Goal: Transaction & Acquisition: Book appointment/travel/reservation

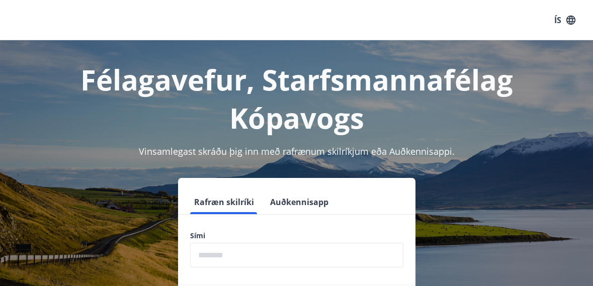
click at [221, 258] on input "phone" at bounding box center [296, 255] width 213 height 25
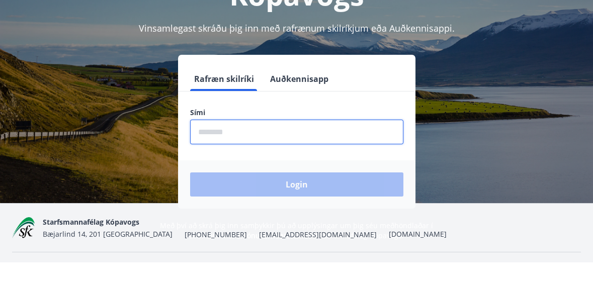
scroll to position [100, 0]
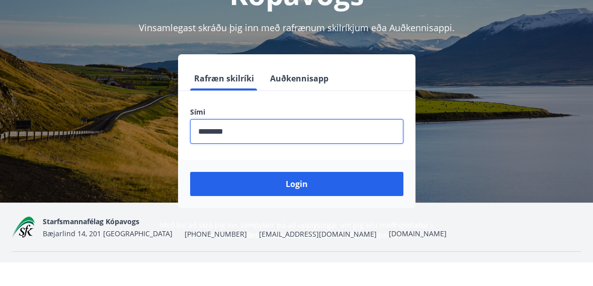
type input "********"
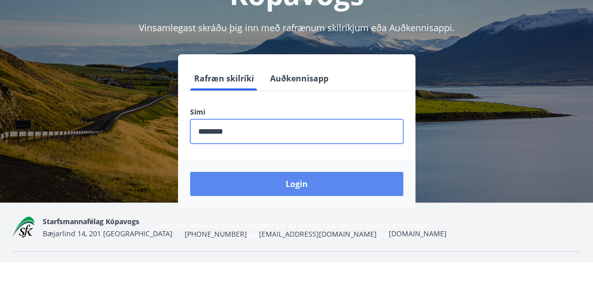
click at [334, 210] on button "Login" at bounding box center [296, 208] width 213 height 24
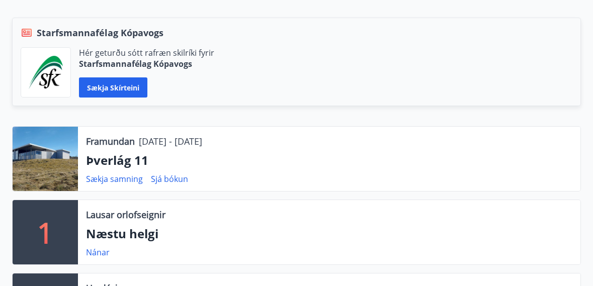
scroll to position [220, 0]
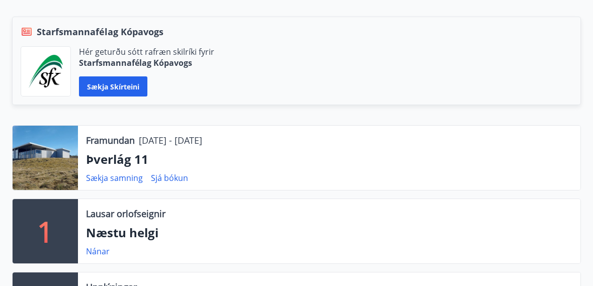
click at [143, 228] on p "Næstu helgi" at bounding box center [329, 232] width 487 height 17
click at [94, 254] on link "Nánar" at bounding box center [98, 251] width 24 height 11
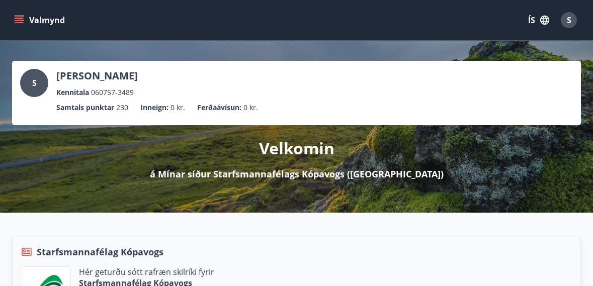
click at [20, 20] on icon "menu" at bounding box center [20, 20] width 11 height 1
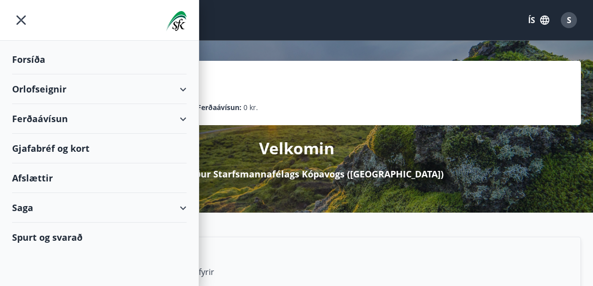
click at [58, 86] on div "Orlofseignir" at bounding box center [99, 89] width 175 height 30
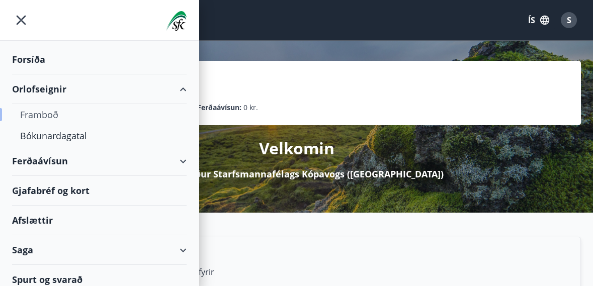
click at [55, 117] on div "Framboð" at bounding box center [99, 114] width 158 height 21
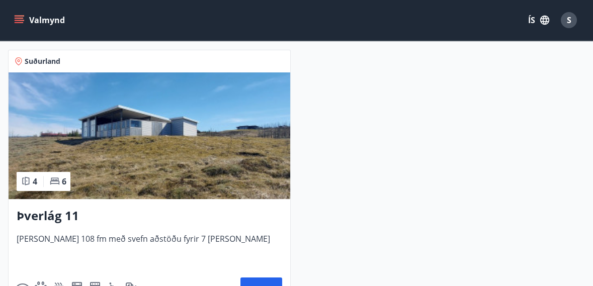
scroll to position [991, 0]
click at [267, 286] on button "Nánar" at bounding box center [262, 290] width 42 height 24
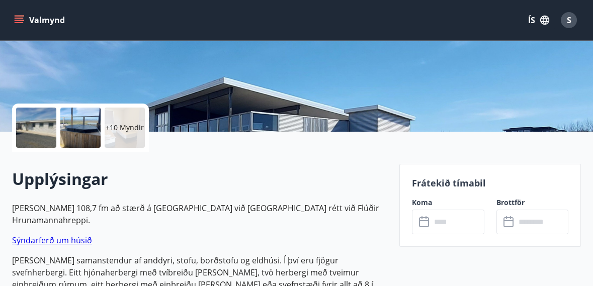
scroll to position [175, 0]
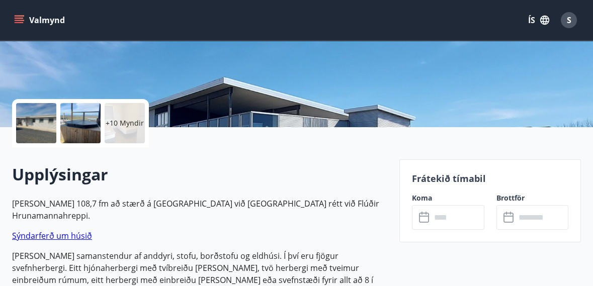
click at [464, 220] on input "text" at bounding box center [457, 217] width 53 height 25
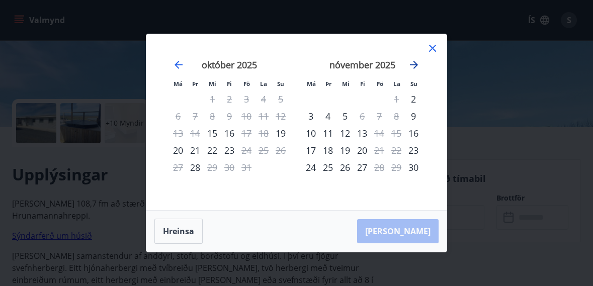
click at [417, 71] on icon "Move forward to switch to the next month." at bounding box center [414, 65] width 12 height 12
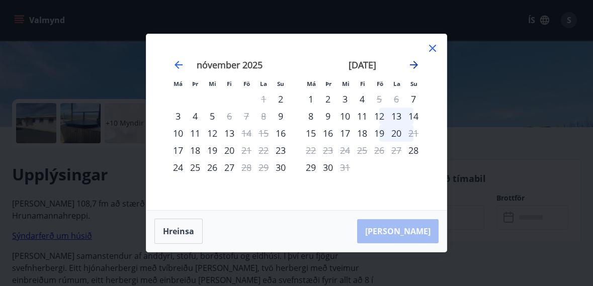
click at [415, 71] on icon "Move forward to switch to the next month." at bounding box center [414, 65] width 12 height 12
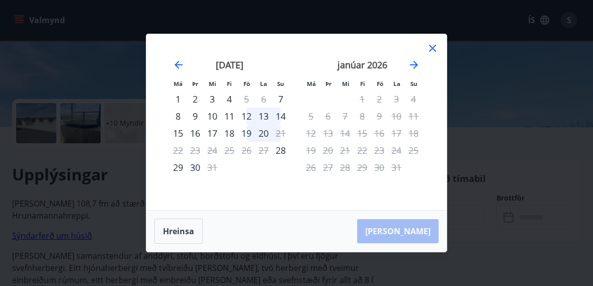
click at [437, 54] on icon at bounding box center [433, 48] width 12 height 12
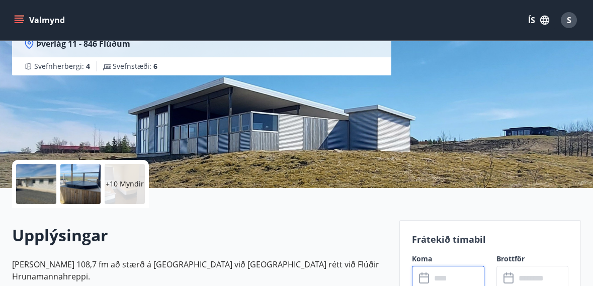
scroll to position [114, 0]
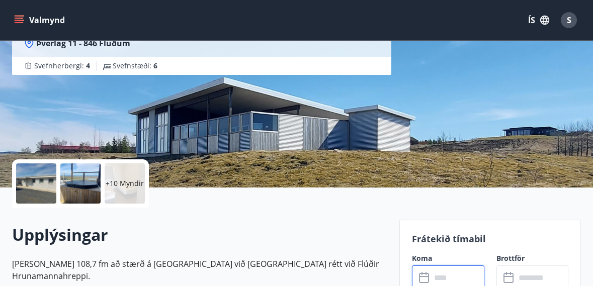
click at [128, 189] on div "+10 Myndir" at bounding box center [125, 184] width 40 height 40
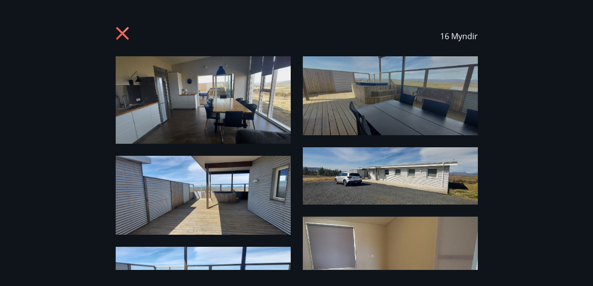
click at [248, 111] on img at bounding box center [203, 100] width 175 height 88
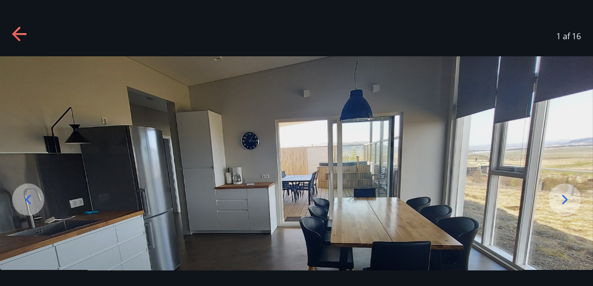
click at [567, 208] on icon at bounding box center [565, 200] width 16 height 16
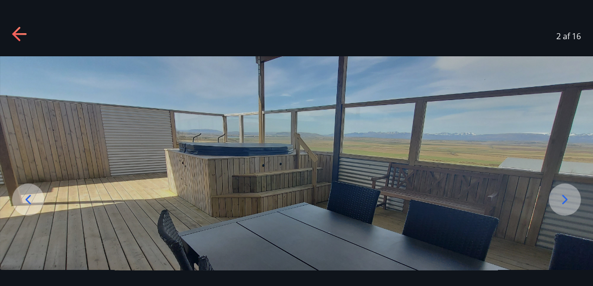
click at [565, 208] on icon at bounding box center [565, 200] width 16 height 16
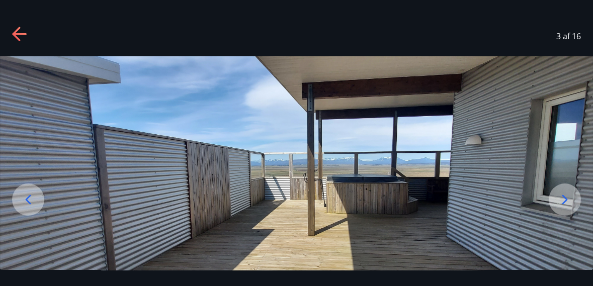
click at [565, 208] on icon at bounding box center [565, 200] width 16 height 16
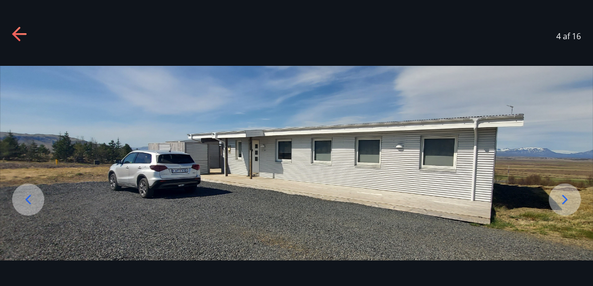
click at [565, 208] on icon at bounding box center [565, 200] width 16 height 16
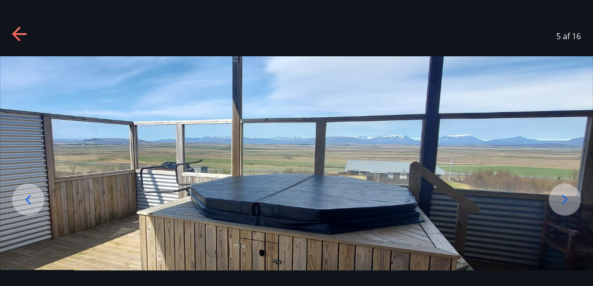
click at [564, 208] on icon at bounding box center [565, 200] width 16 height 16
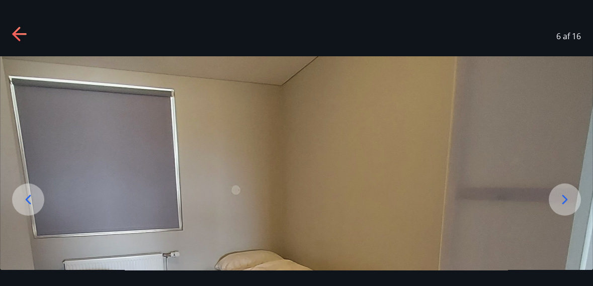
click at [566, 208] on icon at bounding box center [565, 200] width 16 height 16
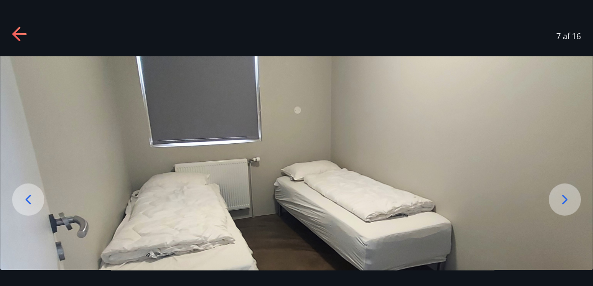
click at [565, 208] on icon at bounding box center [565, 200] width 16 height 16
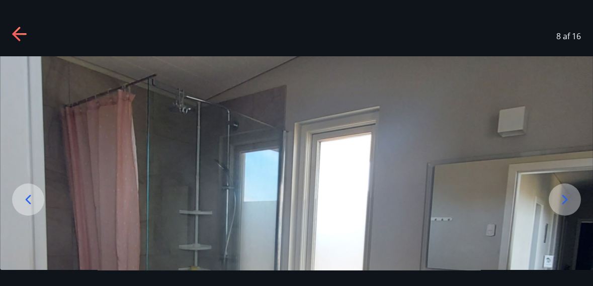
click at [564, 204] on icon at bounding box center [566, 200] width 6 height 10
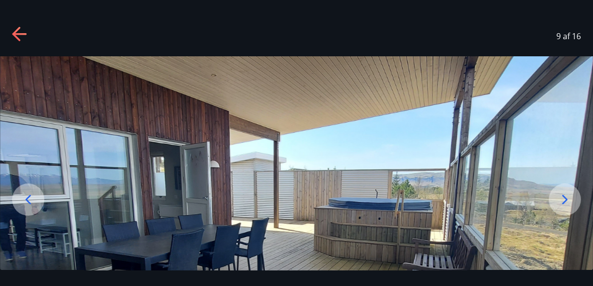
click at [568, 208] on icon at bounding box center [565, 200] width 16 height 16
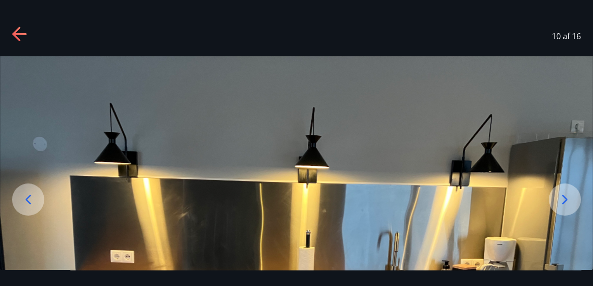
click at [568, 208] on icon at bounding box center [565, 200] width 16 height 16
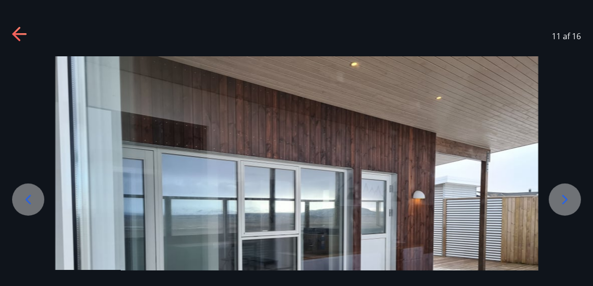
click at [570, 208] on icon at bounding box center [565, 200] width 16 height 16
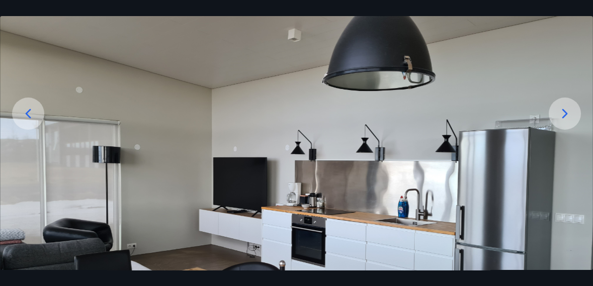
scroll to position [88, 0]
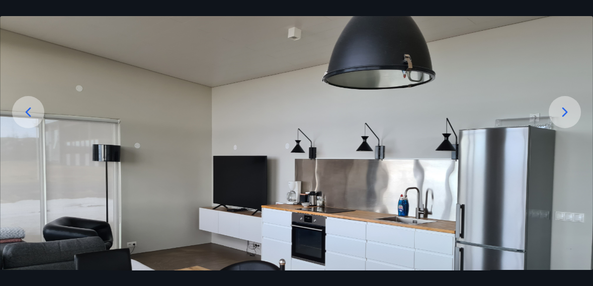
click at [23, 120] on icon at bounding box center [28, 112] width 16 height 16
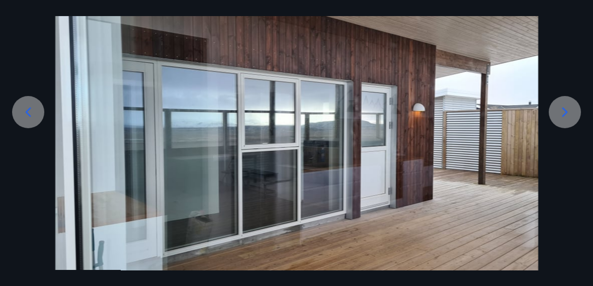
click at [567, 120] on icon at bounding box center [565, 112] width 16 height 16
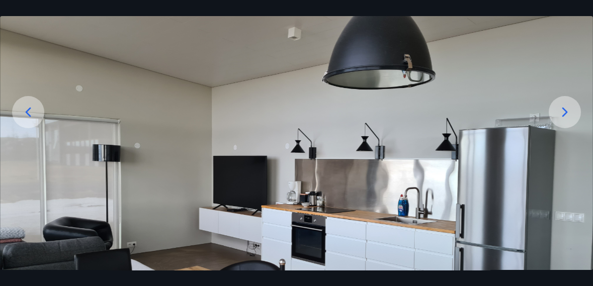
click at [569, 120] on icon at bounding box center [565, 112] width 16 height 16
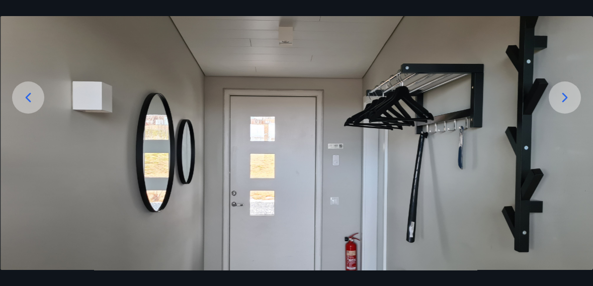
scroll to position [93, 0]
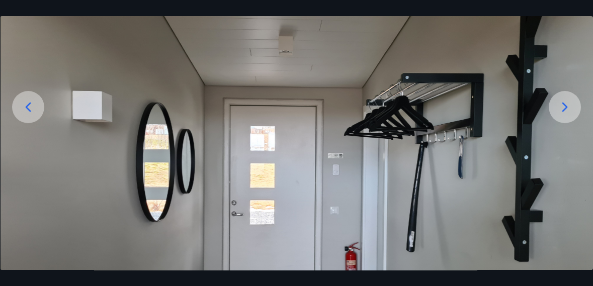
click at [570, 115] on icon at bounding box center [565, 107] width 16 height 16
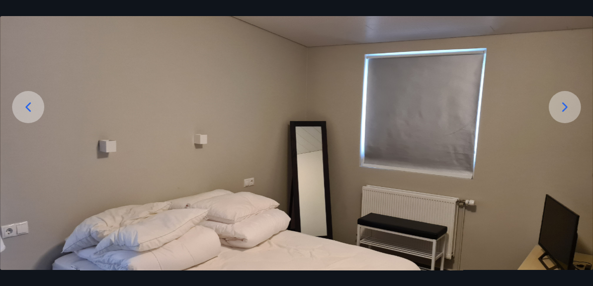
click at [568, 115] on icon at bounding box center [565, 107] width 16 height 16
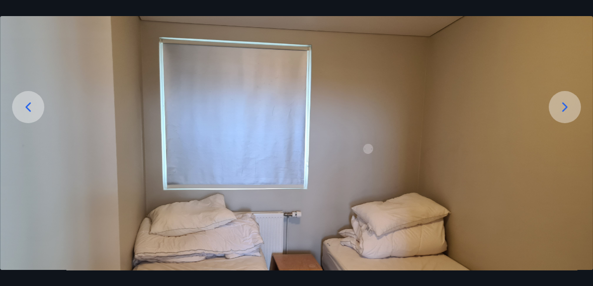
click at [565, 115] on icon at bounding box center [565, 107] width 16 height 16
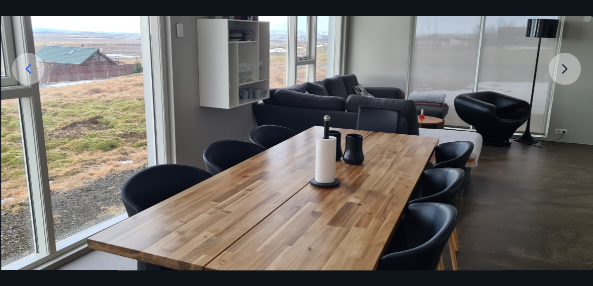
scroll to position [134, 0]
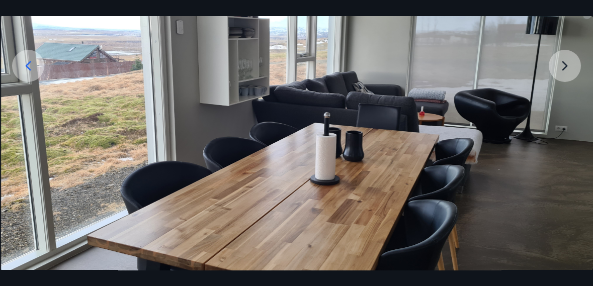
click at [563, 93] on img at bounding box center [297, 145] width 593 height 445
click at [571, 90] on img at bounding box center [297, 145] width 593 height 445
click at [567, 101] on img at bounding box center [297, 145] width 593 height 445
click at [567, 97] on img at bounding box center [297, 145] width 593 height 445
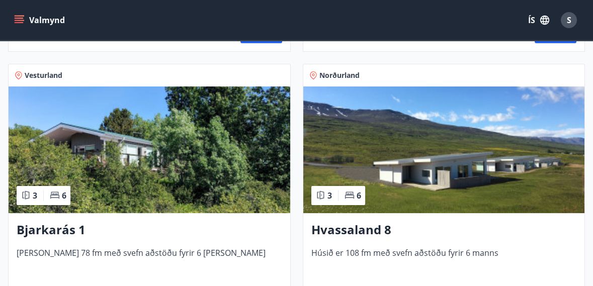
scroll to position [706, 0]
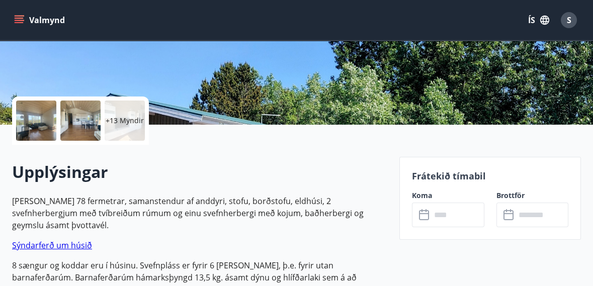
scroll to position [184, 0]
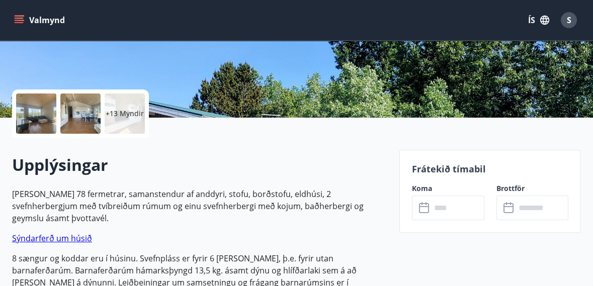
click at [463, 210] on input "text" at bounding box center [457, 208] width 53 height 25
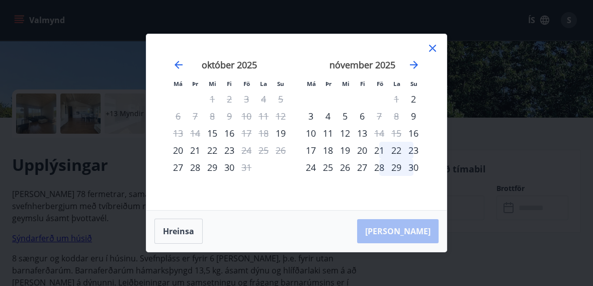
click at [434, 54] on icon at bounding box center [433, 48] width 12 height 12
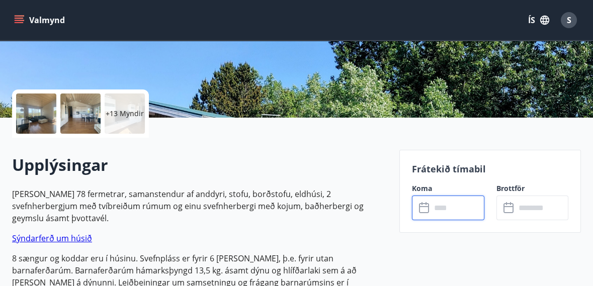
click at [569, 23] on span "S" at bounding box center [569, 20] width 5 height 11
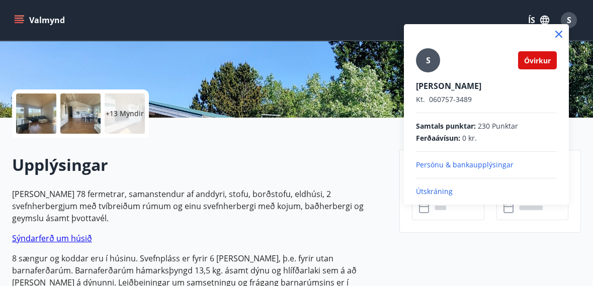
click at [437, 191] on p "Útskráning" at bounding box center [486, 192] width 141 height 10
